Goal: Find specific page/section: Find specific page/section

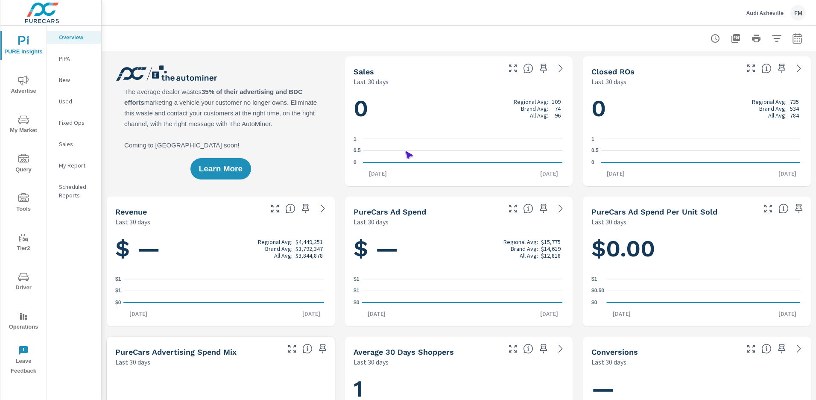
scroll to position [0, 0]
click at [23, 321] on span "Operations" at bounding box center [23, 321] width 41 height 21
